Goal: Check status: Check status

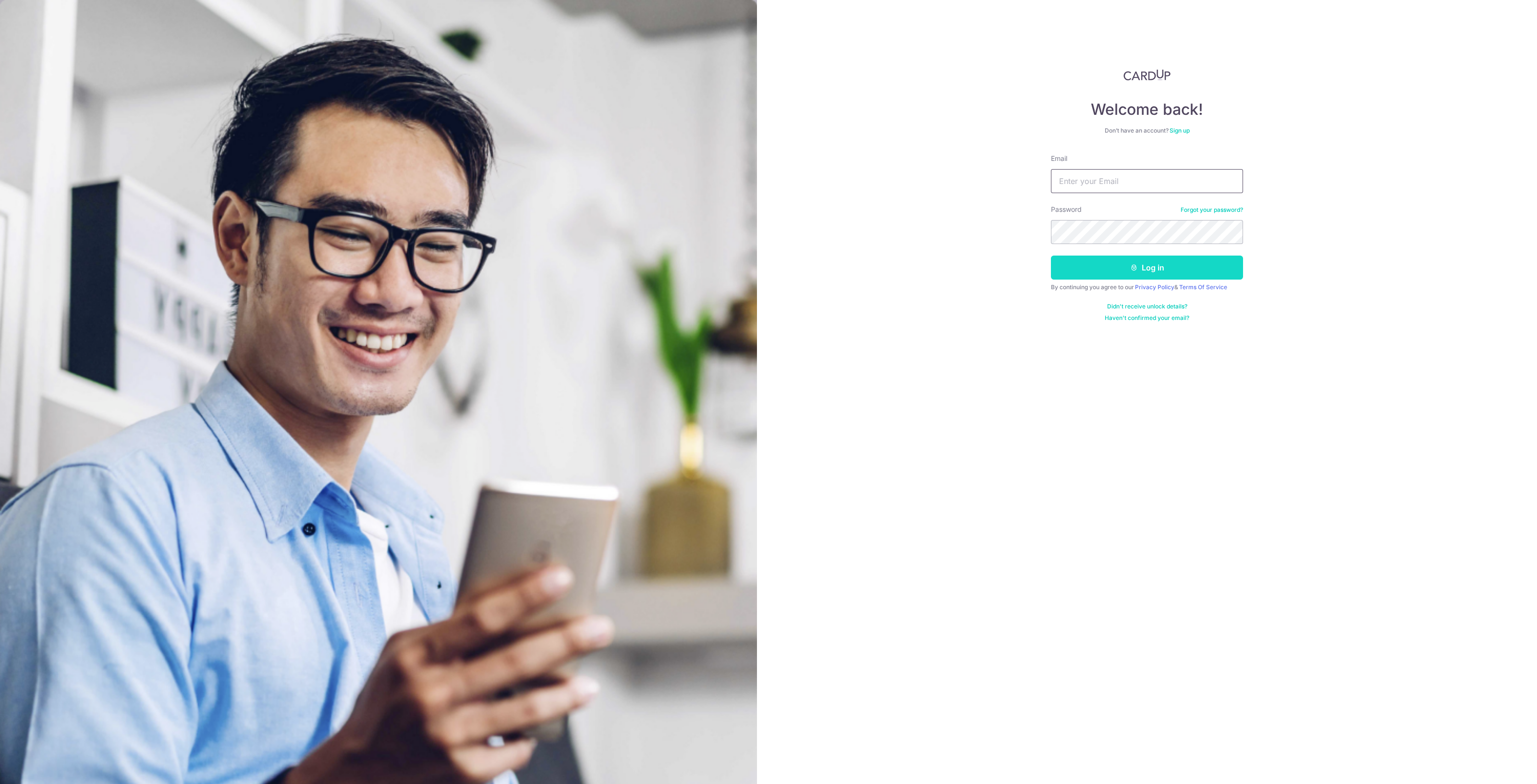
type input "[EMAIL_ADDRESS][DOMAIN_NAME]"
click at [1216, 265] on button "Log in" at bounding box center [1147, 267] width 192 height 24
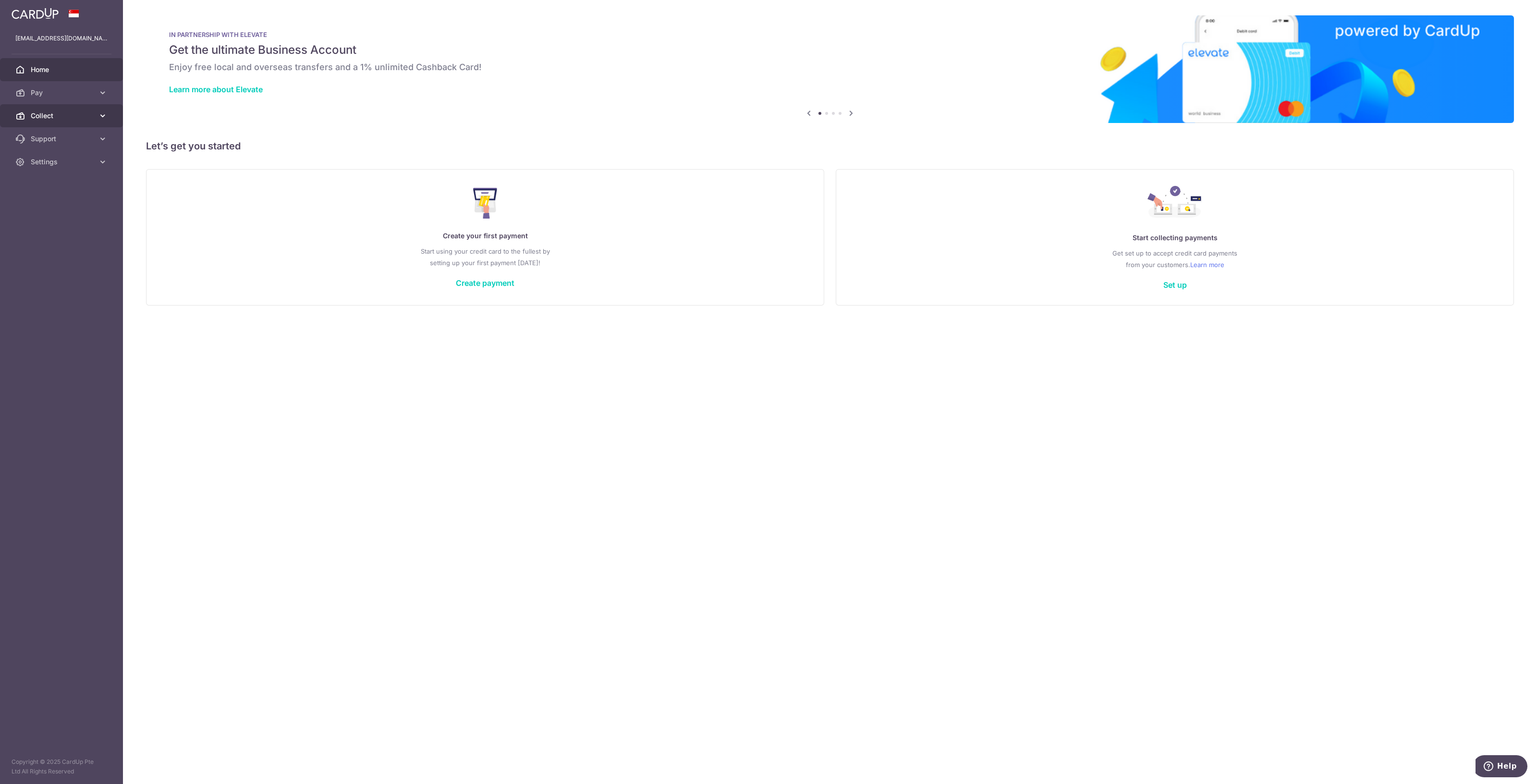
click at [33, 112] on span "Collect" at bounding box center [63, 116] width 63 height 10
click at [55, 138] on span "Dashboard" at bounding box center [63, 139] width 63 height 10
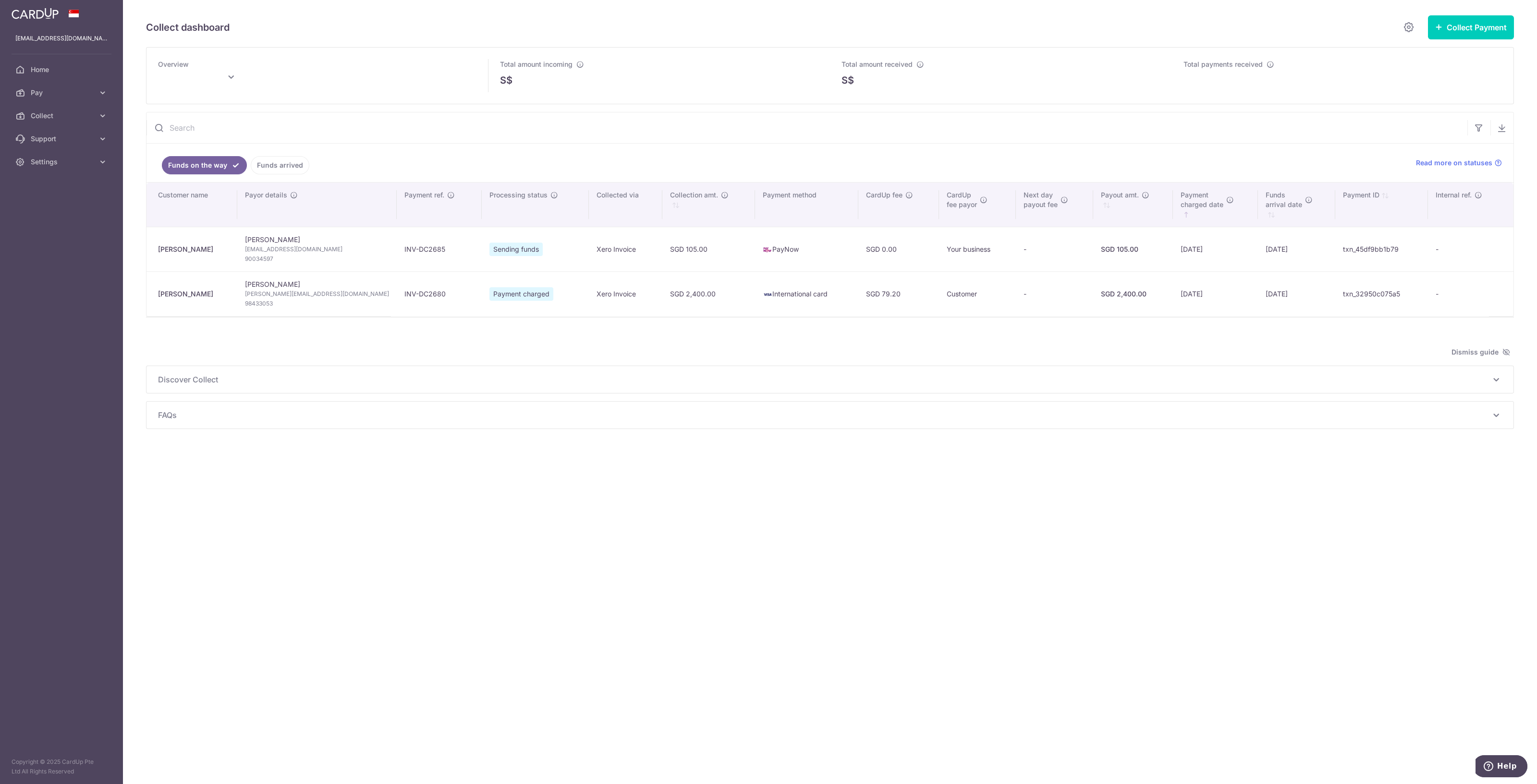
click at [1183, 515] on div "Collect dashboard Collect Payment Create request to collect payments Custom Pay…" at bounding box center [830, 392] width 1414 height 784
type input "[DATE]"
drag, startPoint x: 587, startPoint y: 548, endPoint x: 481, endPoint y: 456, distance: 140.4
click at [572, 551] on div "Collect dashboard Collect Payment Create request to collect payments Custom Pay…" at bounding box center [830, 392] width 1414 height 784
click at [55, 64] on link "Home" at bounding box center [61, 69] width 123 height 23
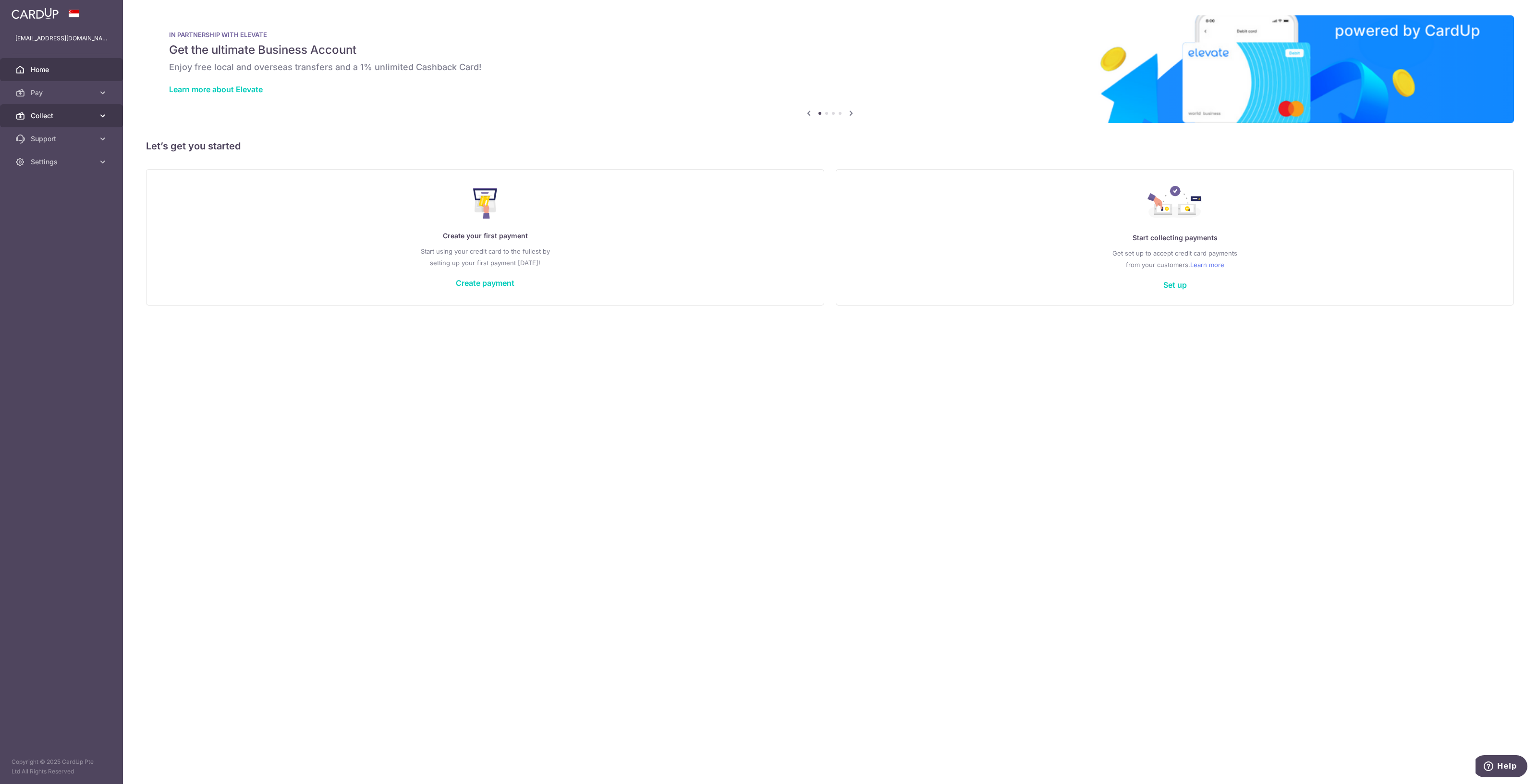
click at [50, 117] on span "Collect" at bounding box center [63, 116] width 63 height 10
click at [48, 137] on span "Dashboard" at bounding box center [63, 139] width 63 height 10
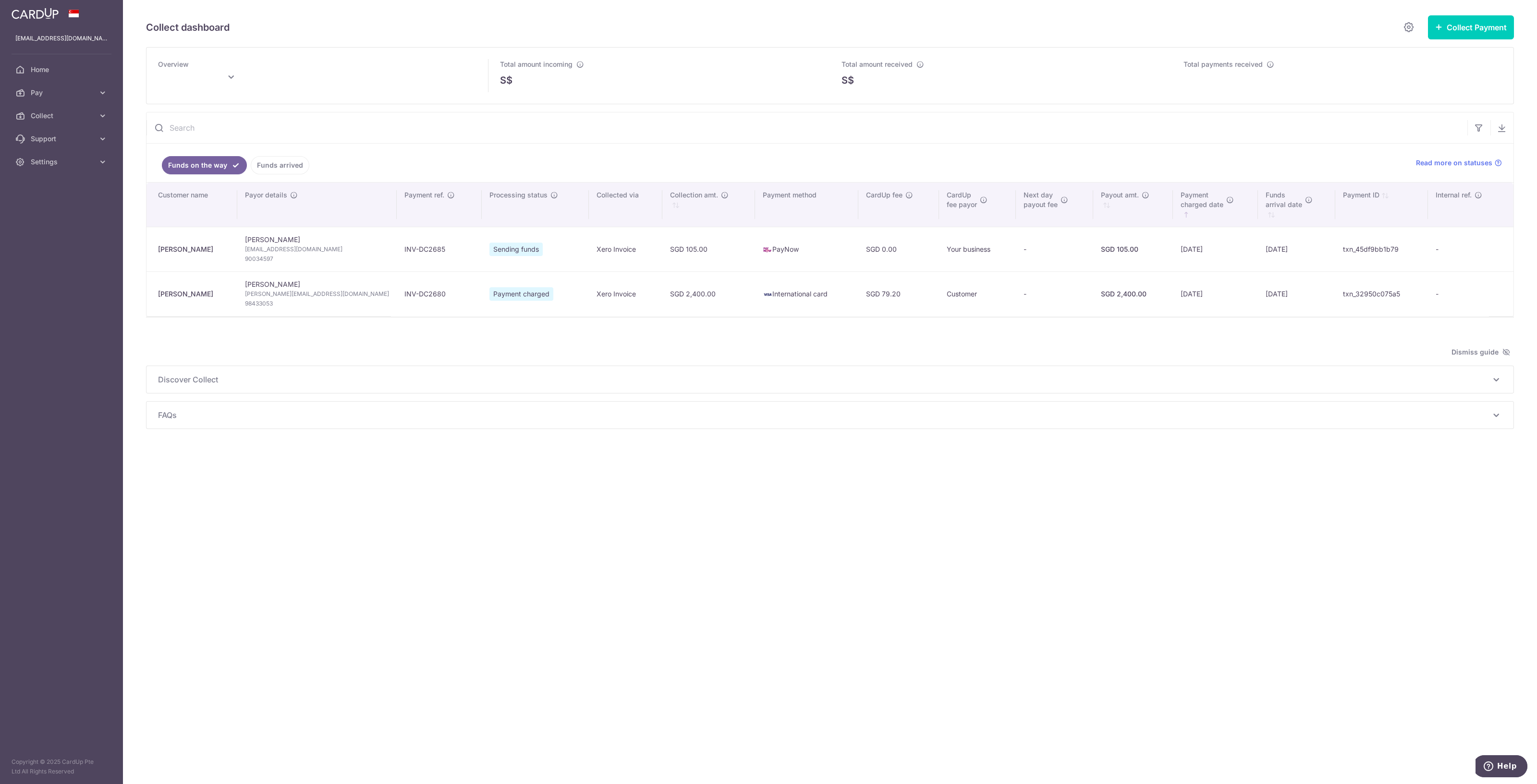
click at [480, 474] on div "Collect dashboard Collect Payment Create request to collect payments Custom Pay…" at bounding box center [830, 392] width 1414 height 784
type input "[DATE]"
click at [1088, 489] on div "Collect dashboard Collect Payment Create request to collect payments Custom Pay…" at bounding box center [830, 392] width 1414 height 784
click at [1092, 486] on div "Collect dashboard Collect Payment Create request to collect payments Custom Pay…" at bounding box center [830, 392] width 1414 height 784
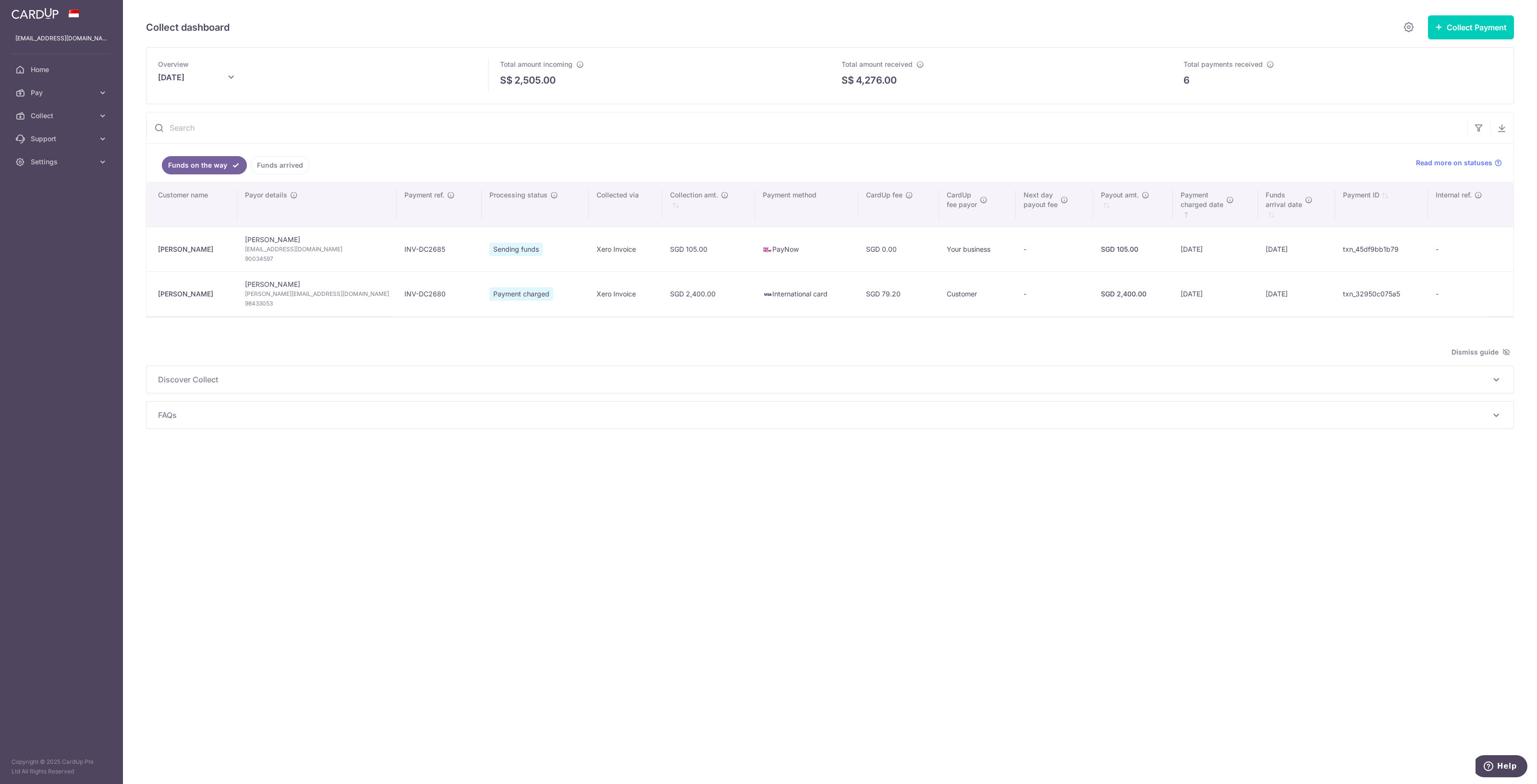
click at [1206, 538] on div "Collect dashboard Collect Payment Create request to collect payments Custom Pay…" at bounding box center [830, 392] width 1414 height 784
click at [362, 492] on div "Collect dashboard Collect Payment Create request to collect payments Custom Pay…" at bounding box center [830, 392] width 1414 height 784
click at [45, 69] on span "Home" at bounding box center [63, 70] width 63 height 10
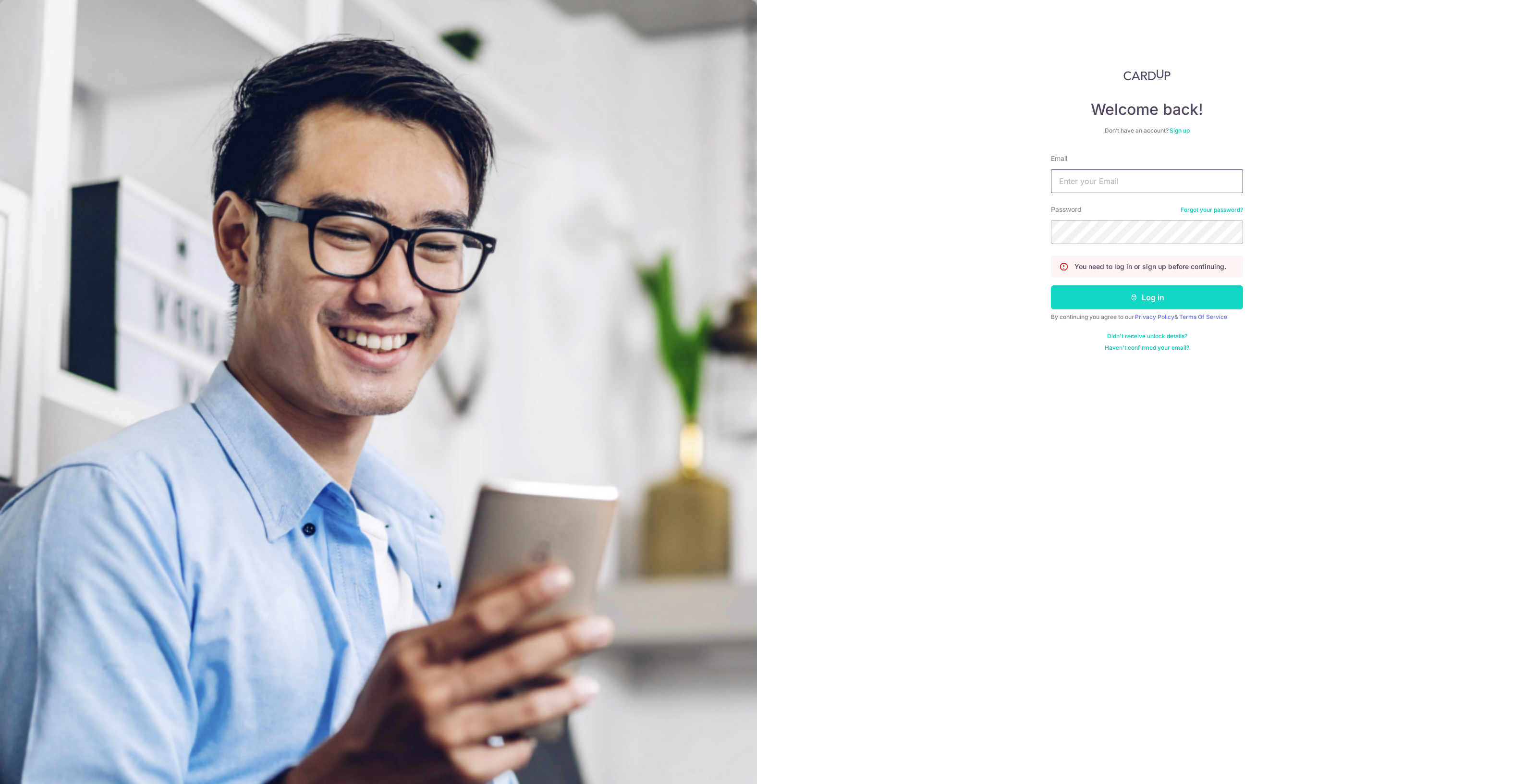
type input "[EMAIL_ADDRESS][DOMAIN_NAME]"
click at [1134, 294] on icon "submit" at bounding box center [1134, 297] width 8 height 8
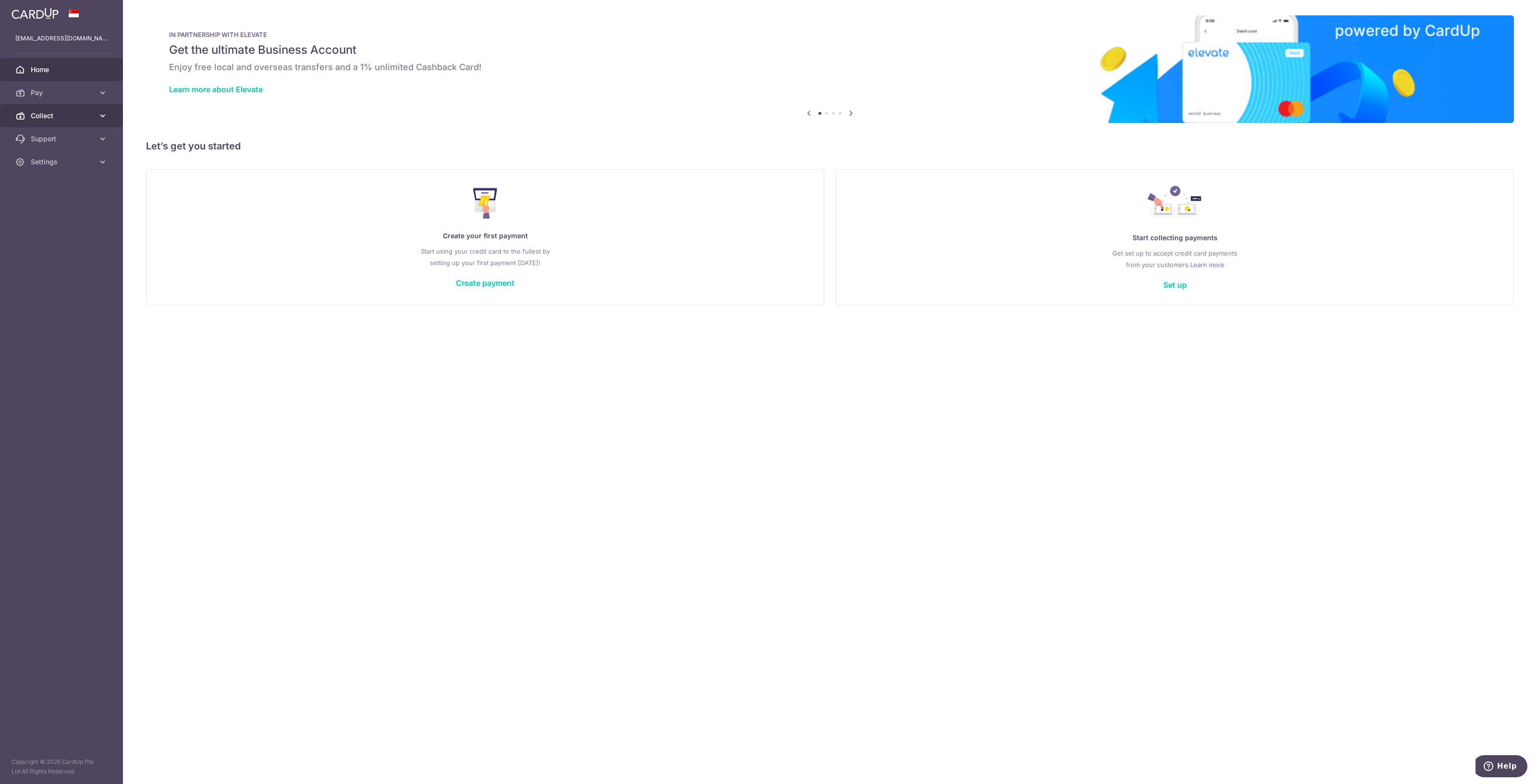
click at [43, 112] on span "Collect" at bounding box center [63, 116] width 63 height 10
click at [66, 138] on span "Dashboard" at bounding box center [63, 139] width 63 height 10
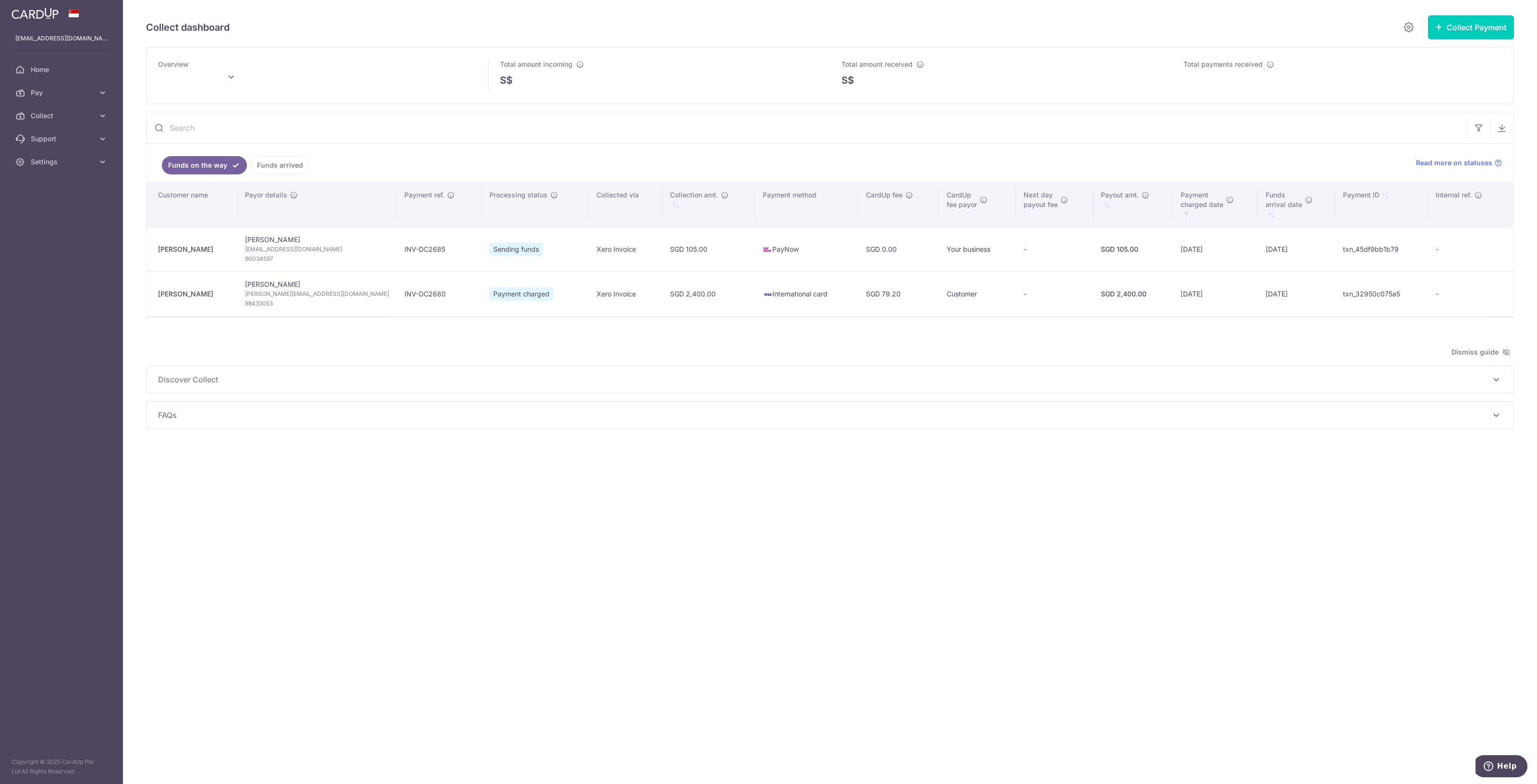
type input "August 2025"
type input "[DATE]"
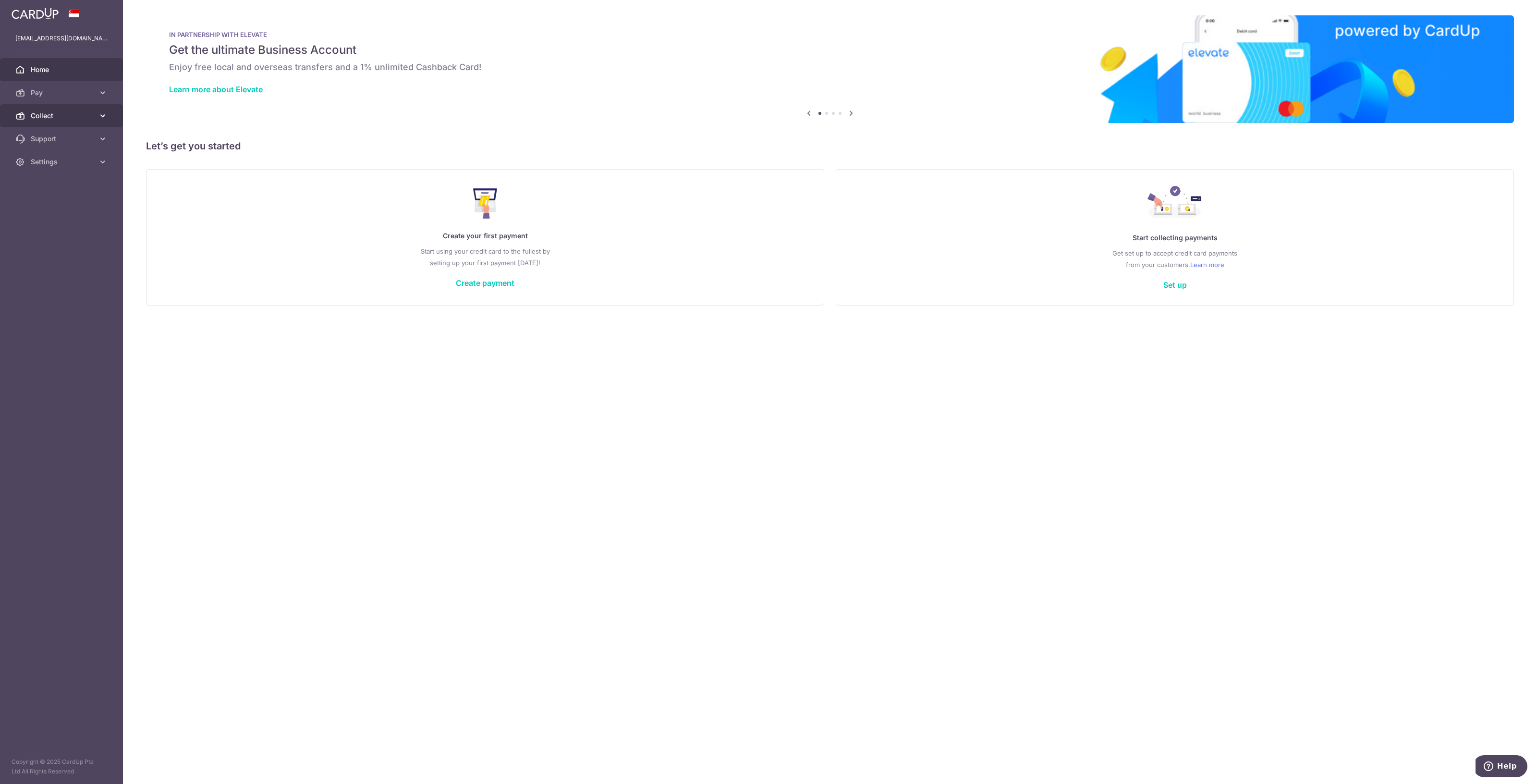
click at [48, 113] on span "Collect" at bounding box center [63, 116] width 63 height 10
click at [46, 141] on span "Dashboard" at bounding box center [63, 139] width 63 height 10
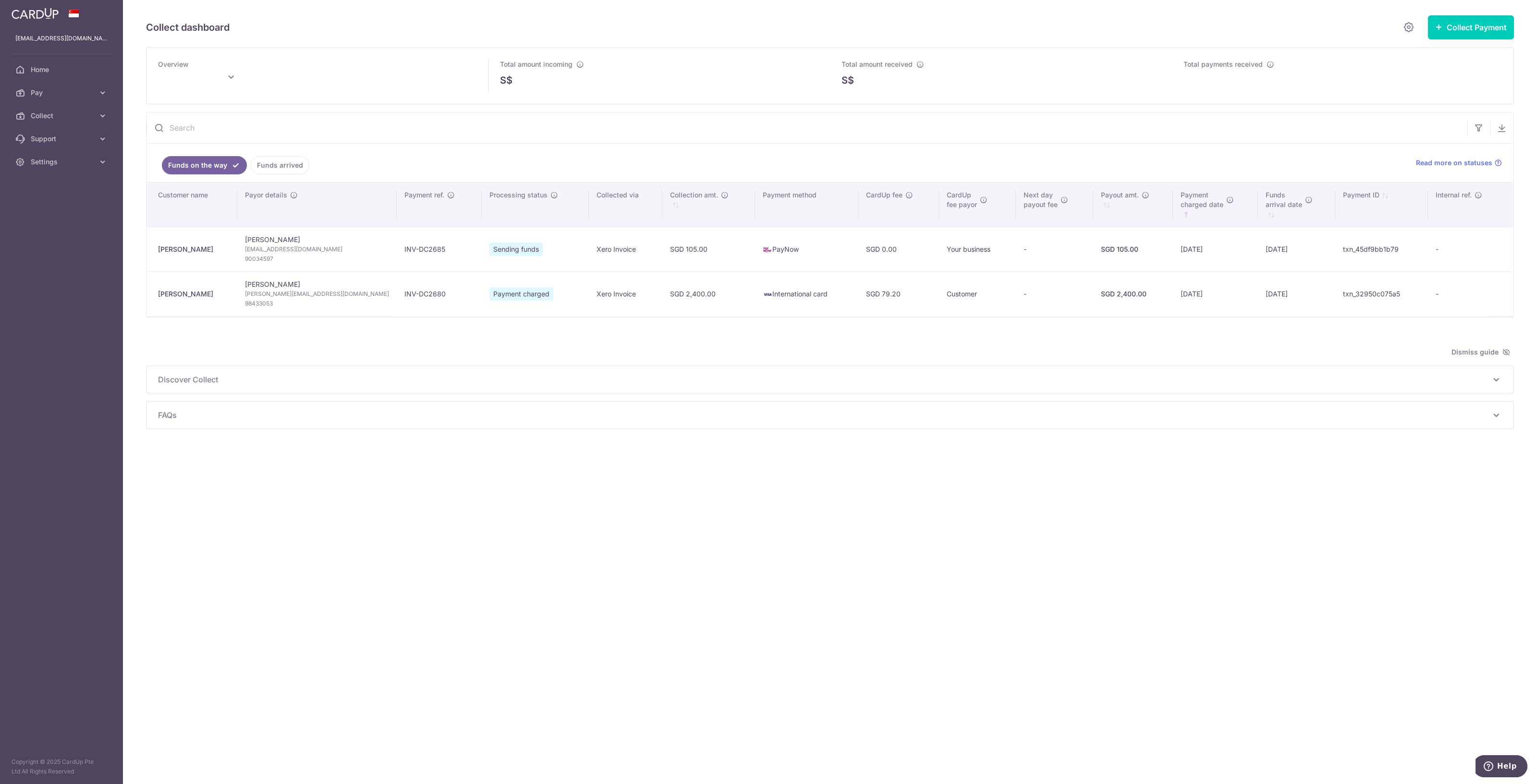
type input "[DATE]"
